Goal: Task Accomplishment & Management: Use online tool/utility

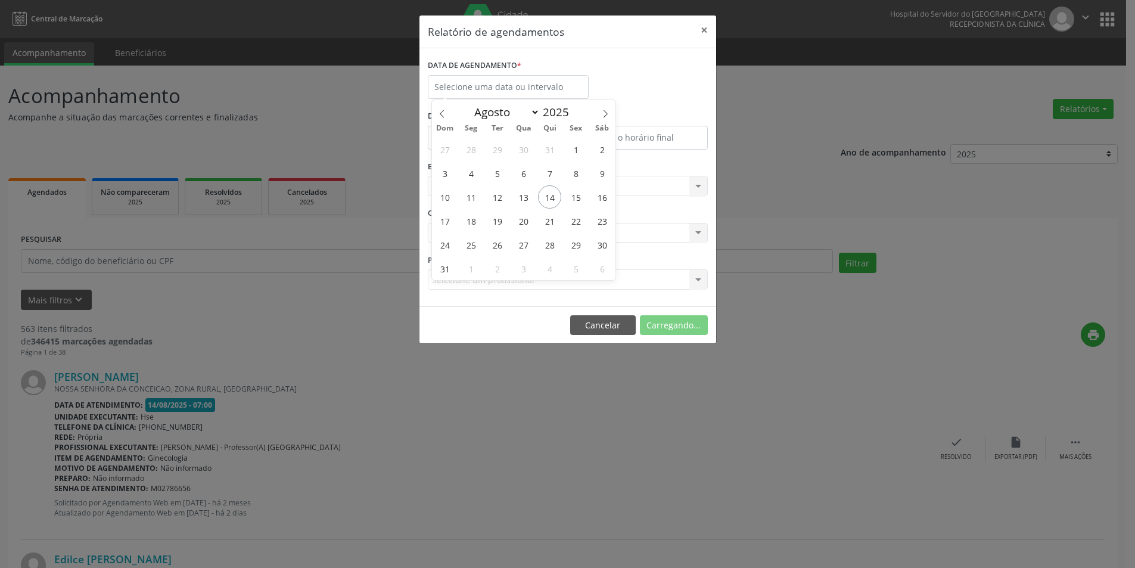
select select "7"
click at [549, 194] on span "14" at bounding box center [549, 196] width 23 height 23
type input "[DATE]"
click at [549, 194] on span "14" at bounding box center [549, 196] width 23 height 23
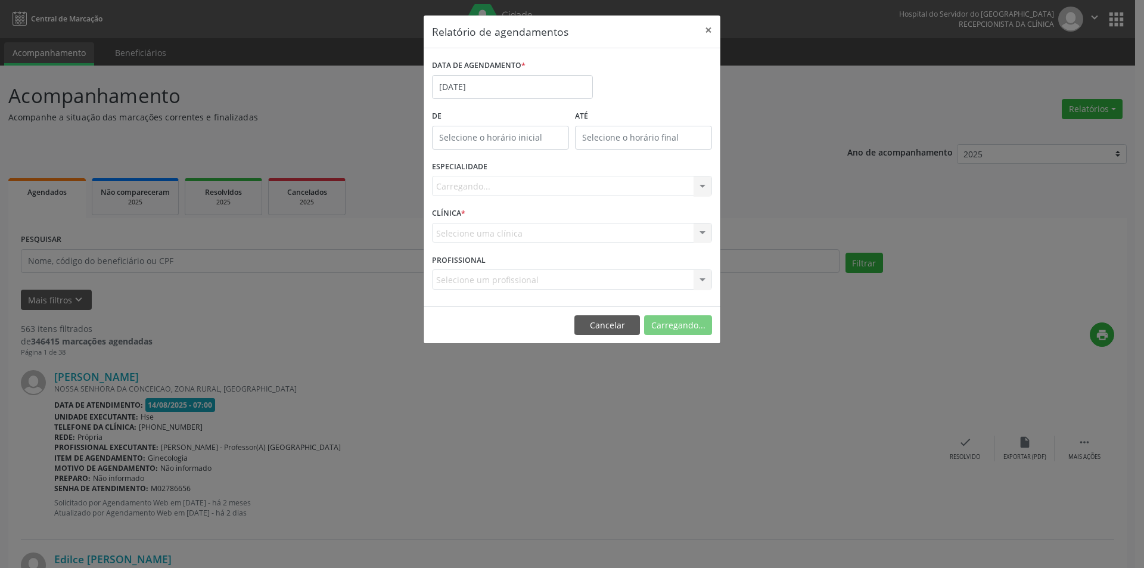
click at [482, 181] on div "Carregando... Todas as especialidades Alergologia Angiologia Arritmologia Cardi…" at bounding box center [572, 186] width 280 height 20
click at [490, 187] on div "Carregando... Todas as especialidades Alergologia Angiologia Arritmologia Cardi…" at bounding box center [572, 186] width 280 height 20
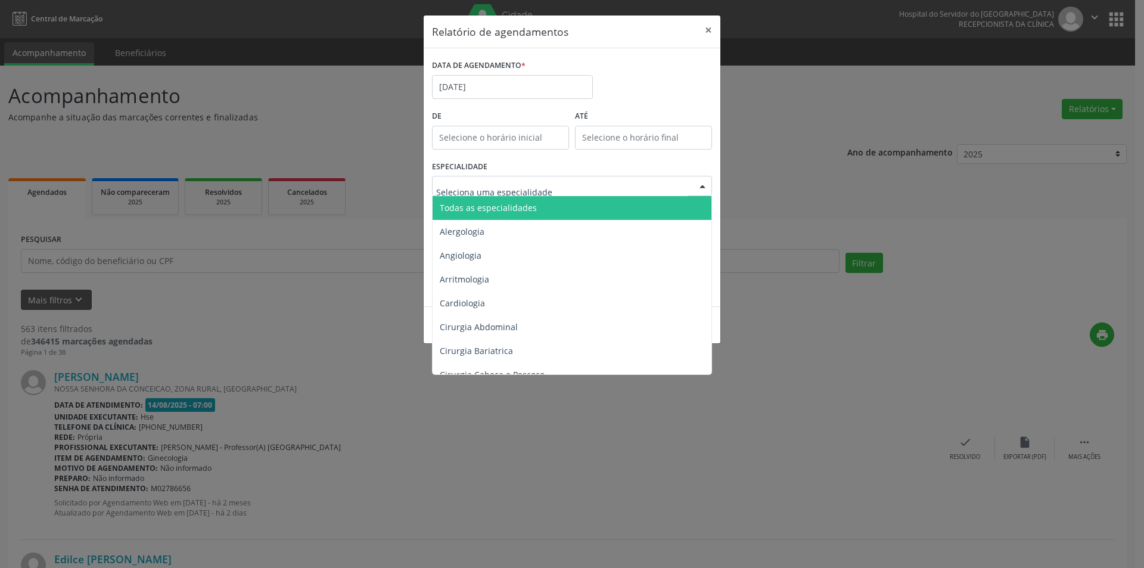
drag, startPoint x: 513, startPoint y: 207, endPoint x: 489, endPoint y: 208, distance: 23.8
click at [514, 208] on span "Todas as especialidades" at bounding box center [488, 207] width 97 height 11
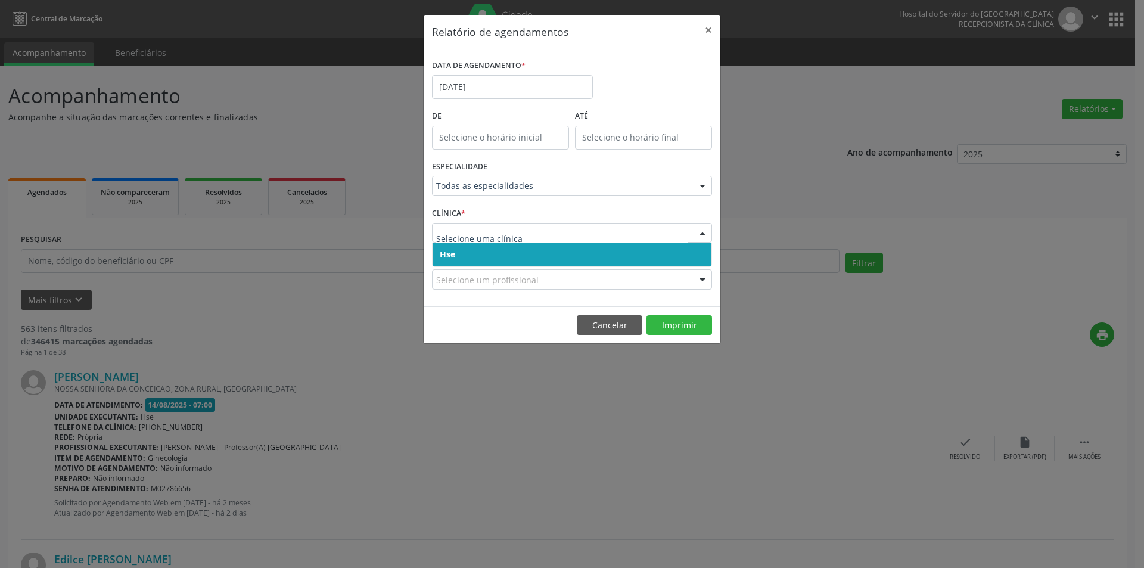
click at [482, 259] on span "Hse" at bounding box center [572, 255] width 279 height 24
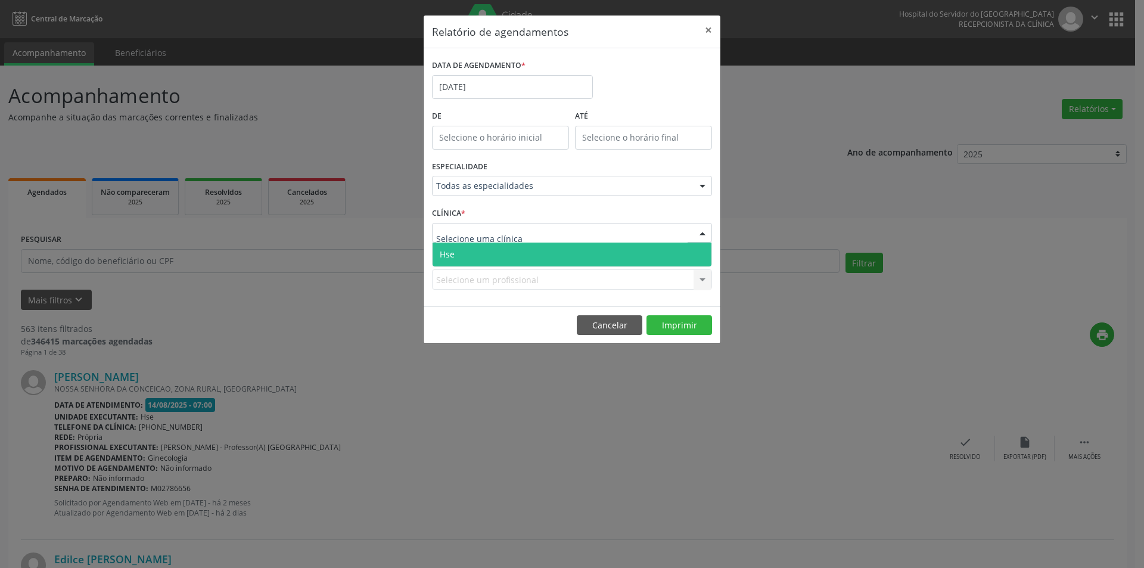
click at [485, 257] on span "Hse" at bounding box center [572, 255] width 279 height 24
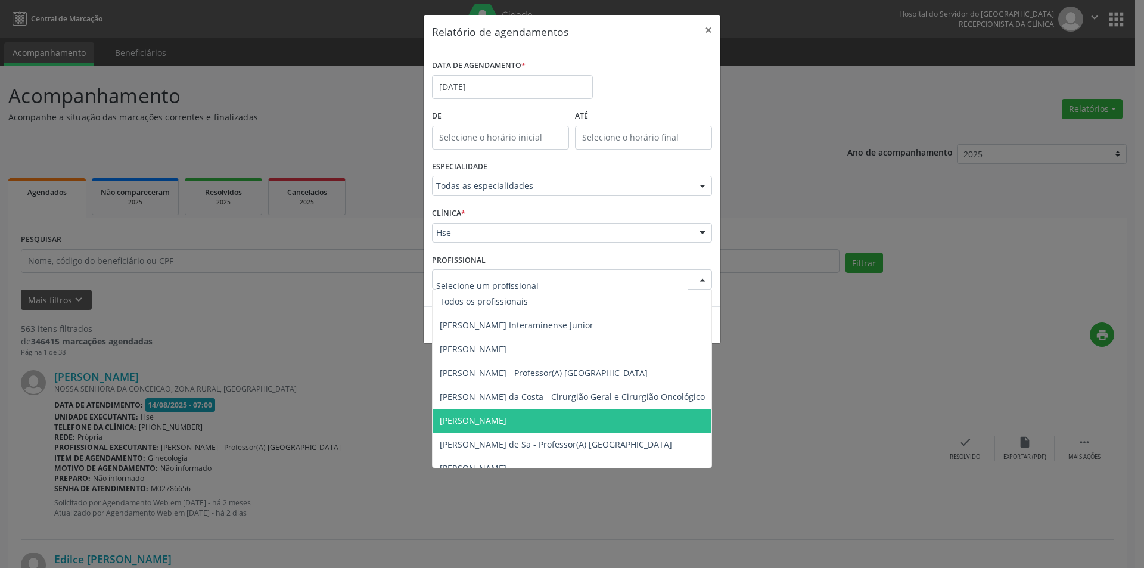
click at [530, 420] on span "[PERSON_NAME]" at bounding box center [633, 421] width 401 height 24
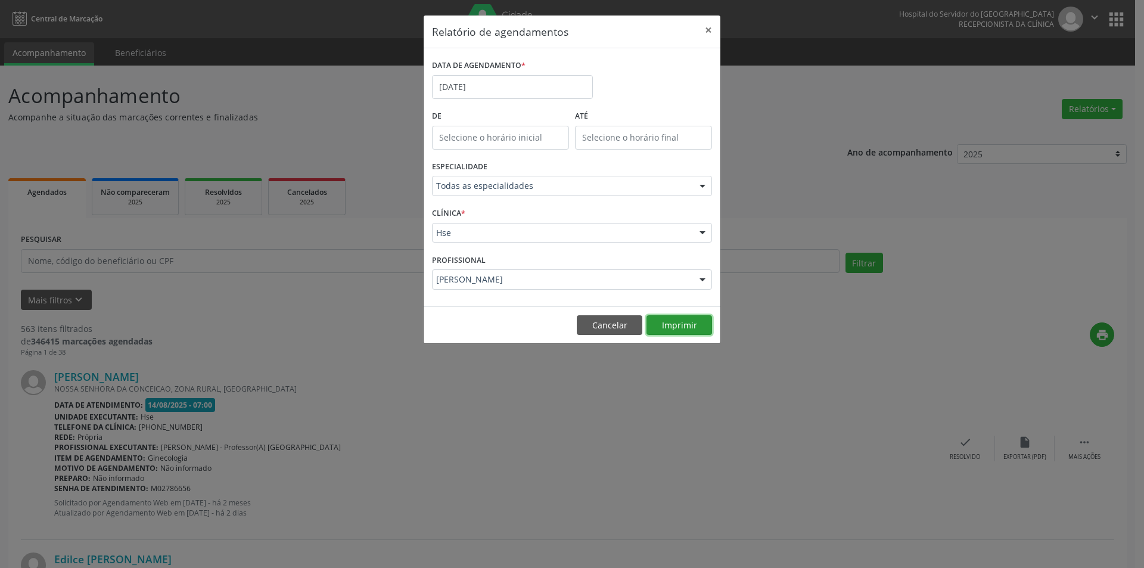
click at [682, 322] on button "Imprimir" at bounding box center [680, 325] width 66 height 20
click at [590, 327] on button "Cancelar" at bounding box center [610, 325] width 66 height 20
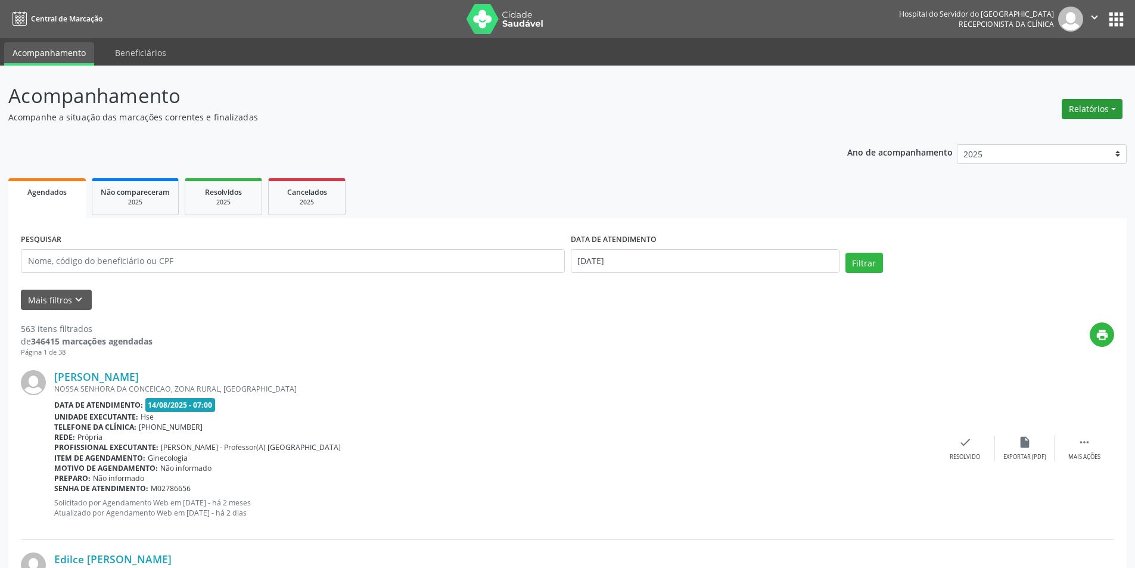
click at [1095, 111] on button "Relatórios" at bounding box center [1092, 109] width 61 height 20
click at [1065, 136] on link "Agendamentos" at bounding box center [1059, 134] width 128 height 17
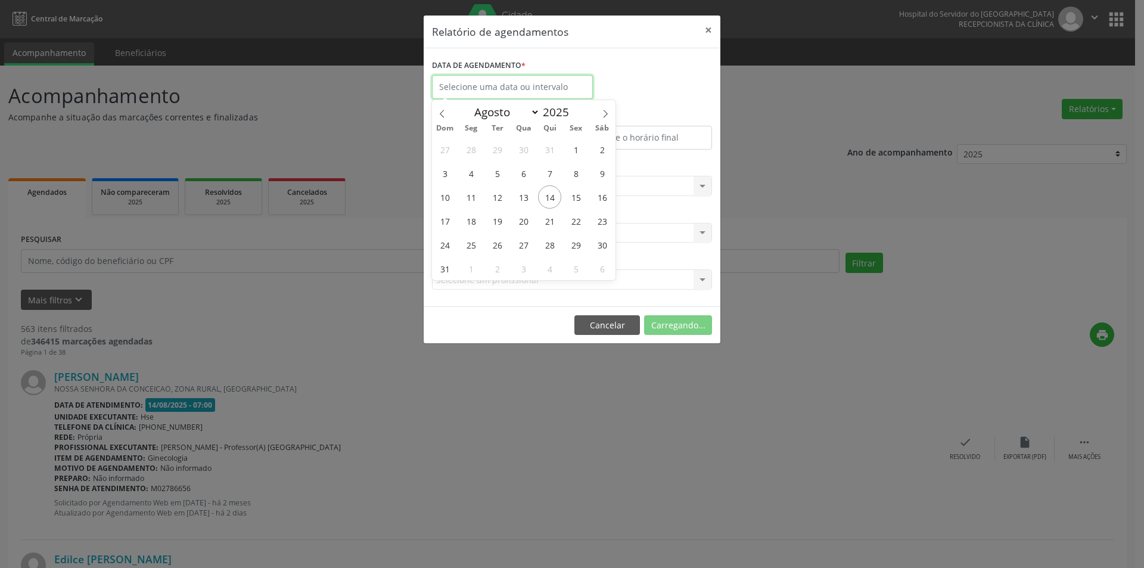
click at [502, 92] on input "text" at bounding box center [512, 87] width 161 height 24
click at [556, 200] on span "14" at bounding box center [549, 196] width 23 height 23
type input "[DATE]"
click at [556, 200] on span "14" at bounding box center [549, 196] width 23 height 23
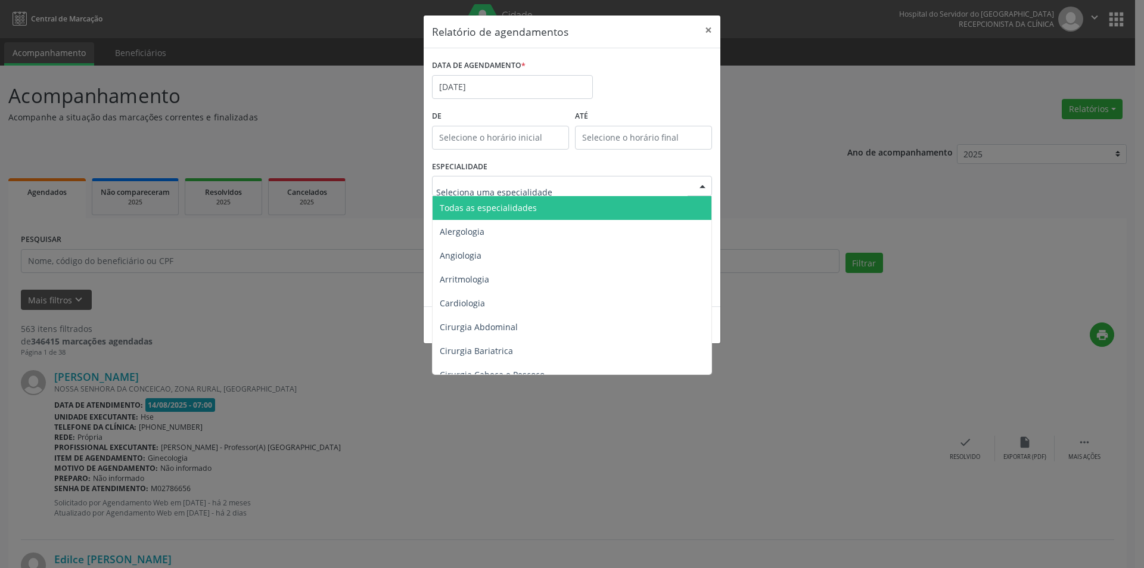
click at [501, 213] on span "Todas as especialidades" at bounding box center [488, 207] width 97 height 11
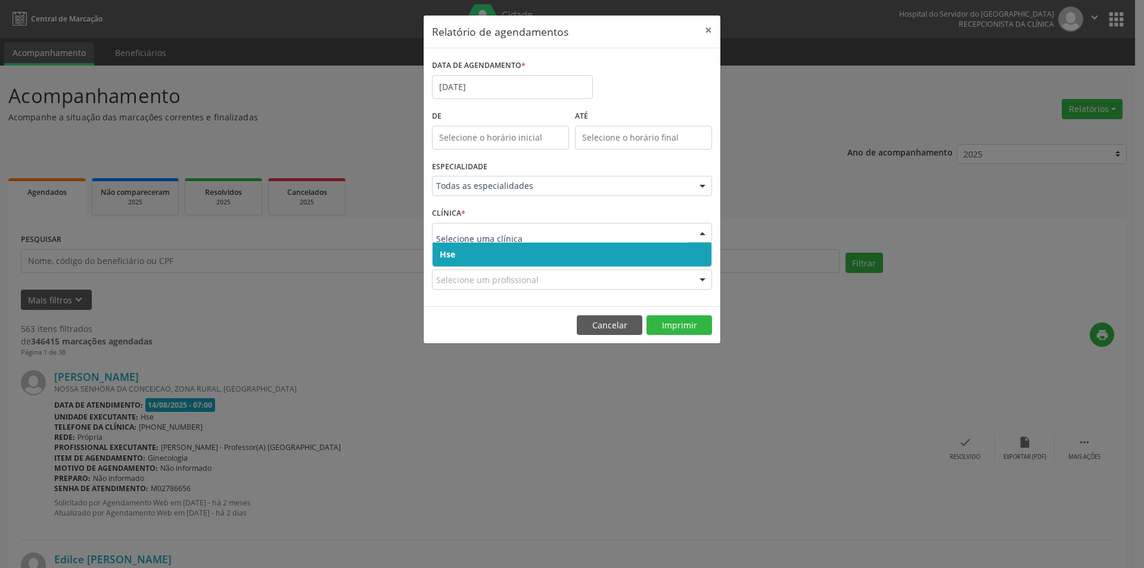
click at [483, 258] on span "Hse" at bounding box center [572, 255] width 279 height 24
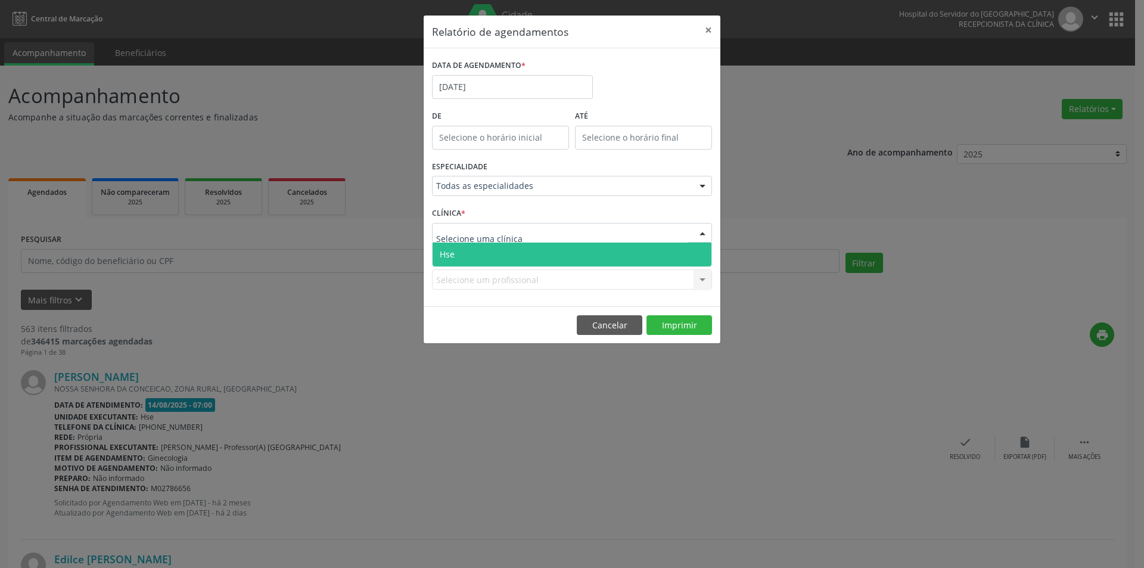
click at [487, 249] on span "Hse" at bounding box center [572, 255] width 279 height 24
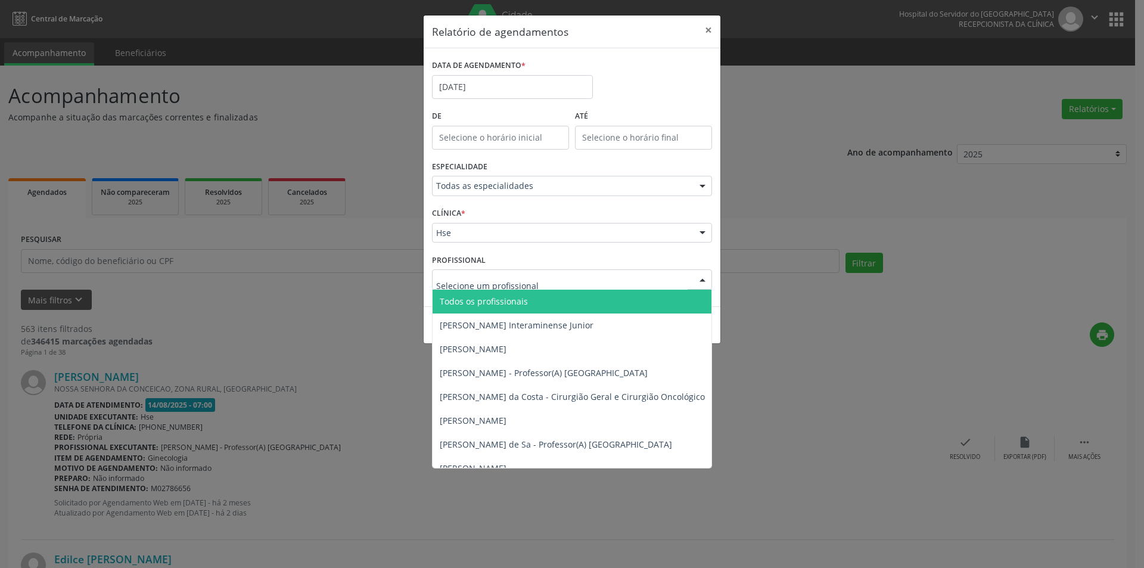
click at [508, 303] on span "Todos os profissionais" at bounding box center [484, 301] width 88 height 11
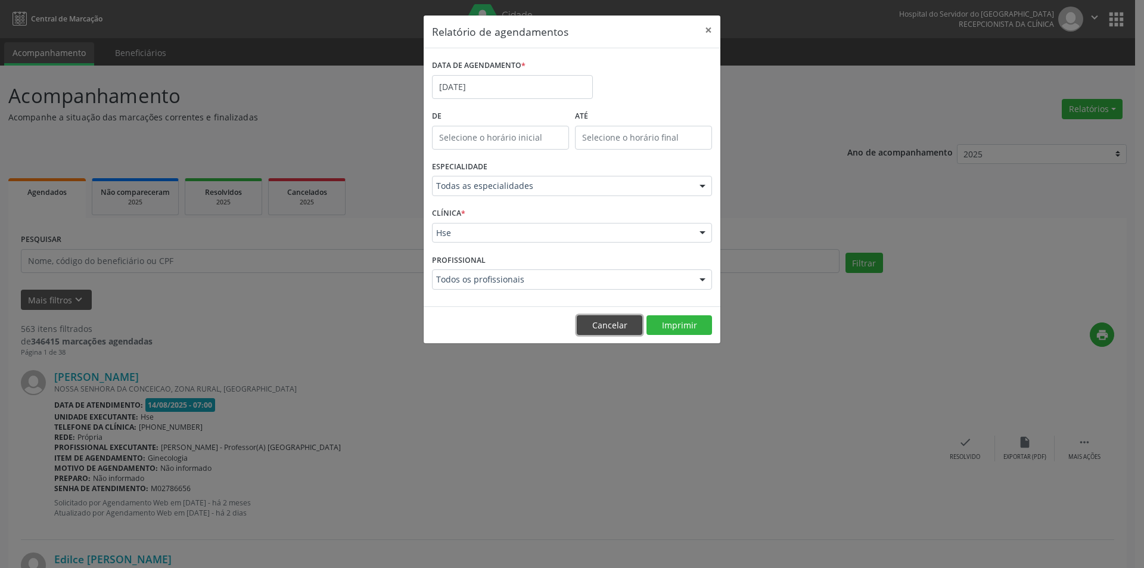
click at [589, 327] on button "Cancelar" at bounding box center [610, 325] width 66 height 20
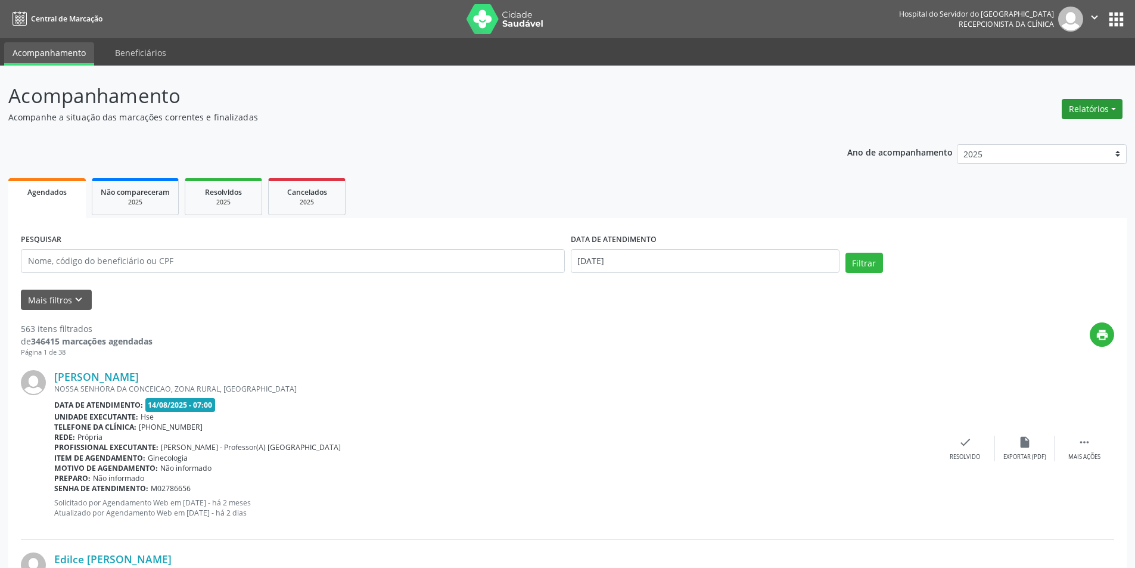
click at [1087, 110] on button "Relatórios" at bounding box center [1092, 109] width 61 height 20
click at [1020, 135] on link "Agendamentos" at bounding box center [1059, 134] width 128 height 17
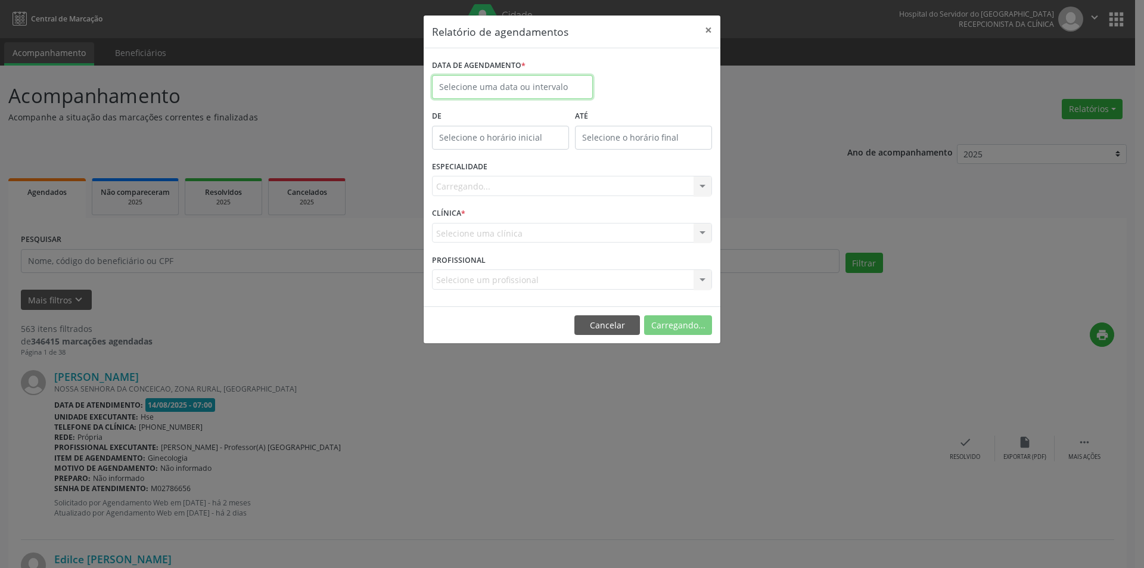
click at [490, 91] on input "text" at bounding box center [512, 87] width 161 height 24
click at [577, 197] on span "15" at bounding box center [575, 196] width 23 height 23
type input "[DATE]"
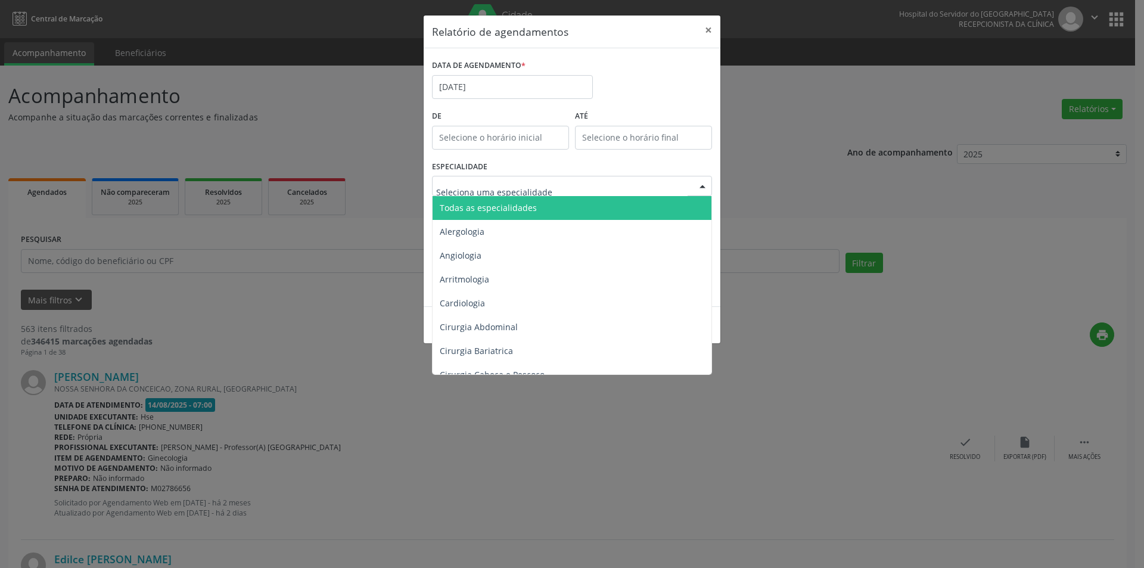
click at [509, 208] on span "Todas as especialidades" at bounding box center [488, 207] width 97 height 11
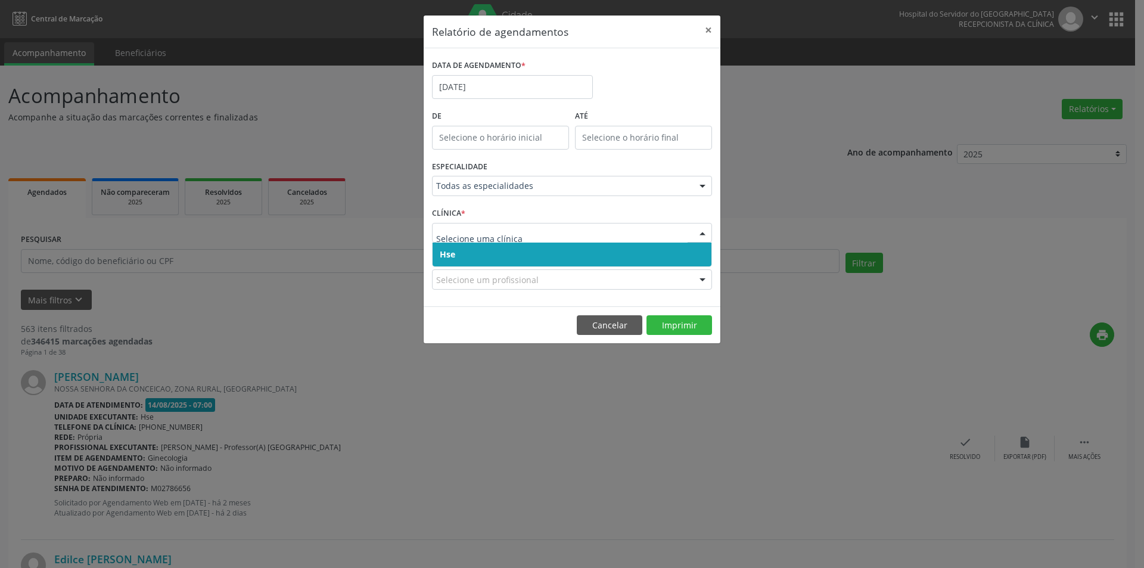
click at [505, 258] on span "Hse" at bounding box center [572, 255] width 279 height 24
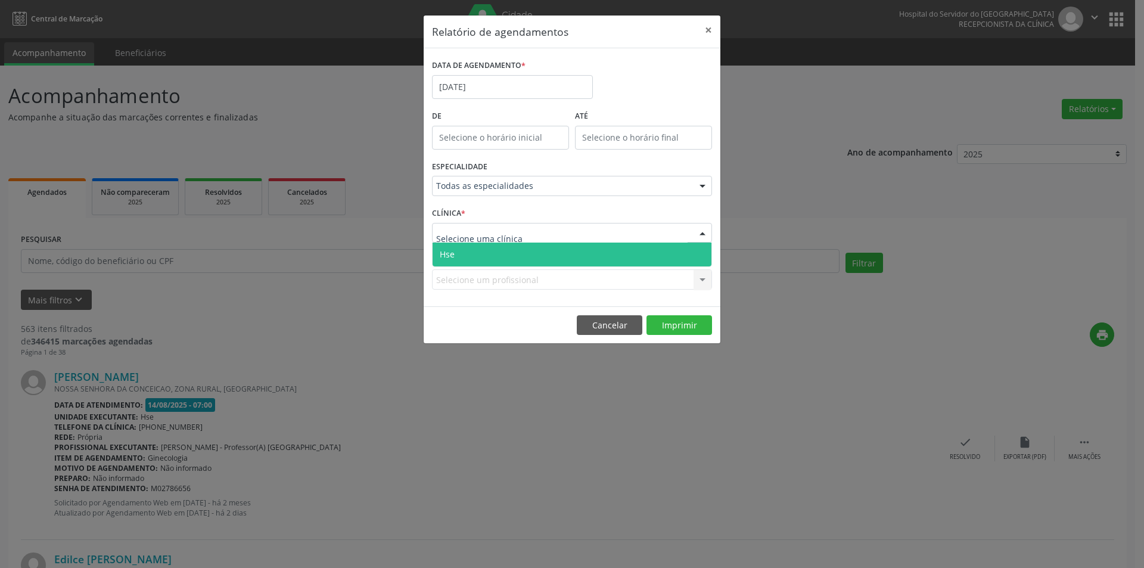
click at [511, 252] on span "Hse" at bounding box center [572, 255] width 279 height 24
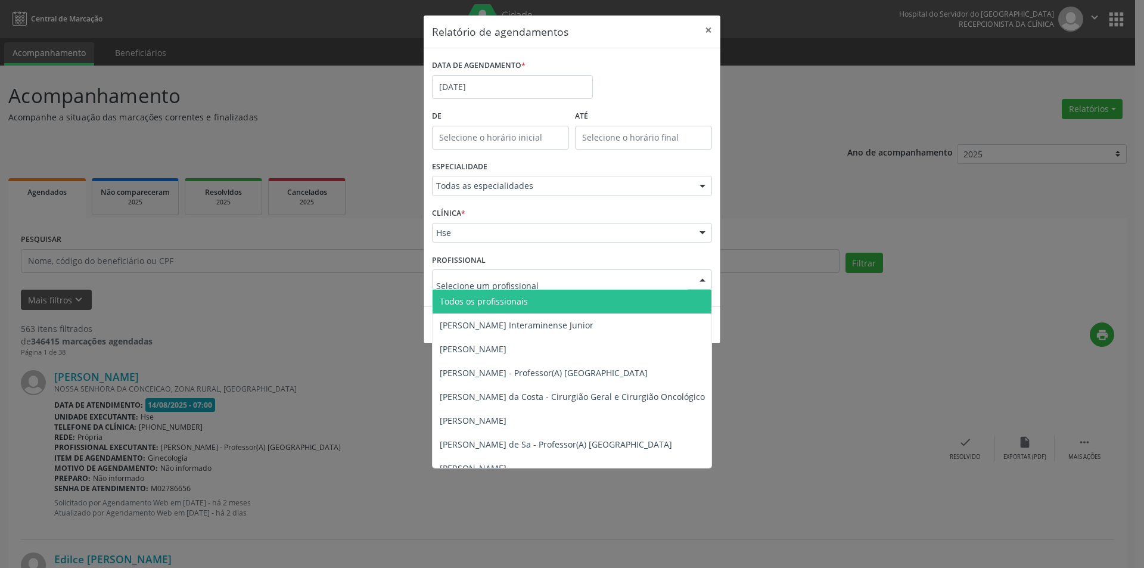
click at [518, 302] on span "Todos os profissionais" at bounding box center [484, 301] width 88 height 11
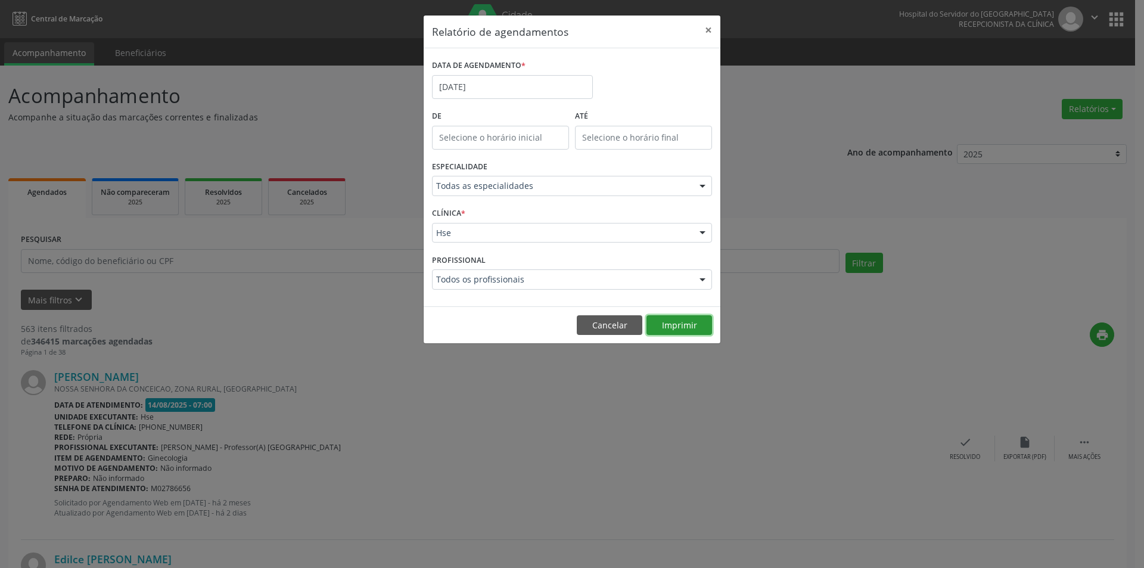
click at [686, 327] on button "Imprimir" at bounding box center [680, 325] width 66 height 20
